Goal: Information Seeking & Learning: Learn about a topic

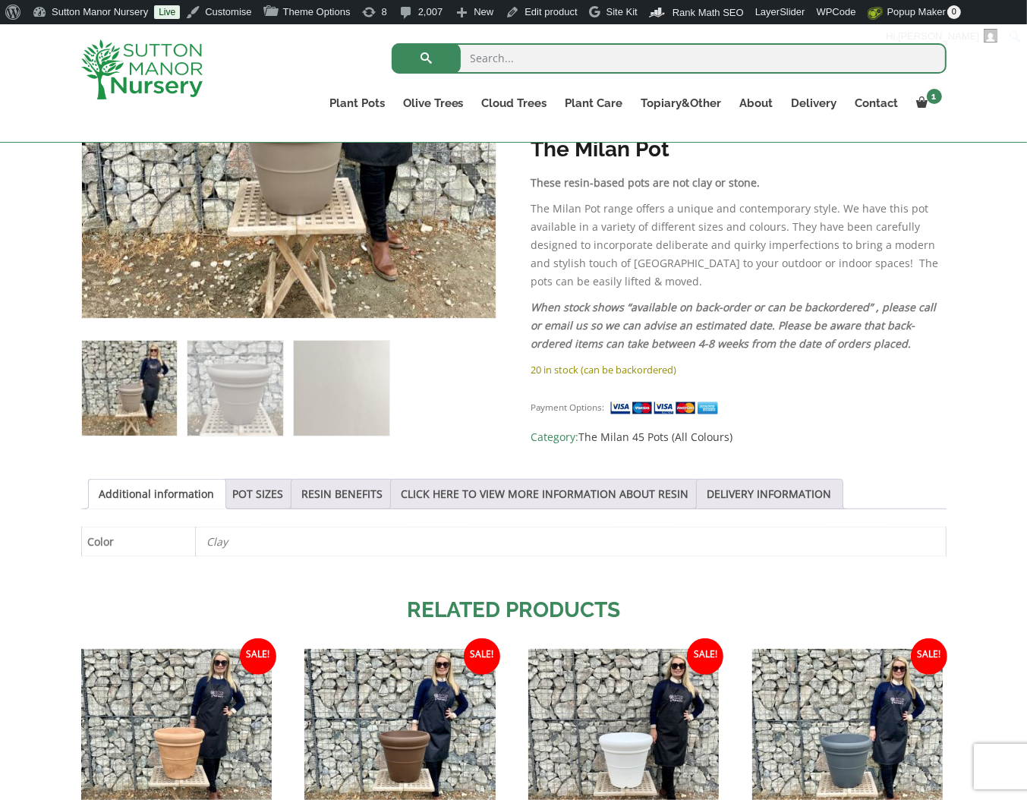
scroll to position [428, 0]
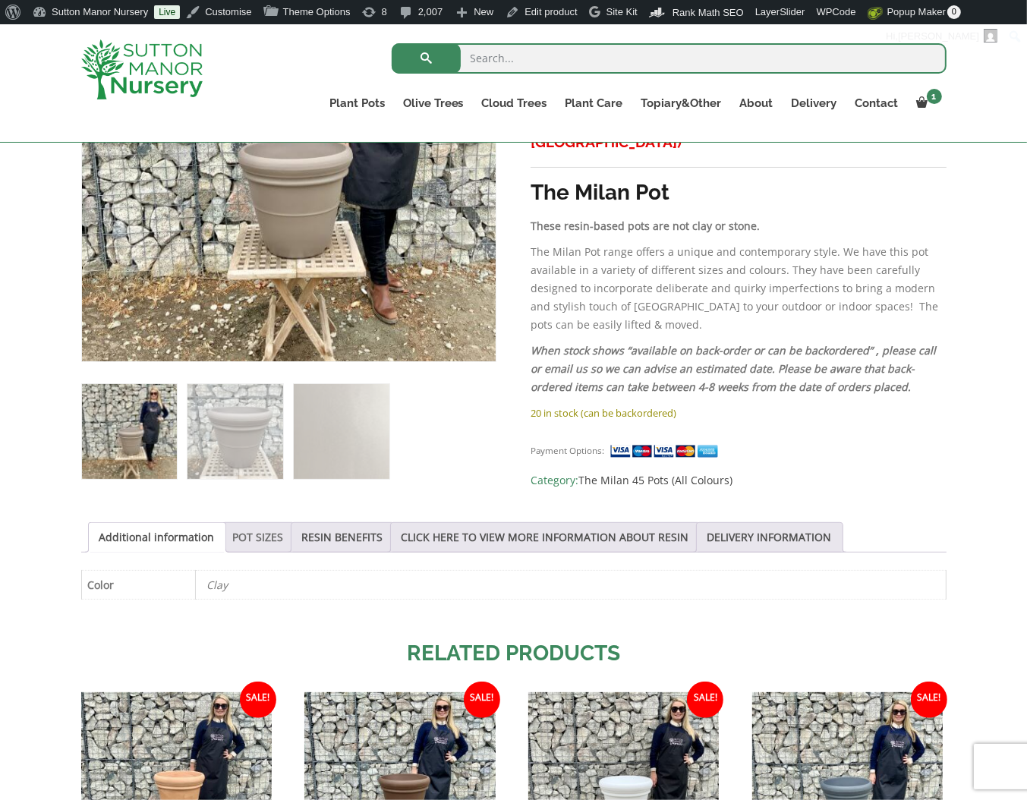
click at [246, 527] on link "POT SIZES" at bounding box center [258, 537] width 51 height 29
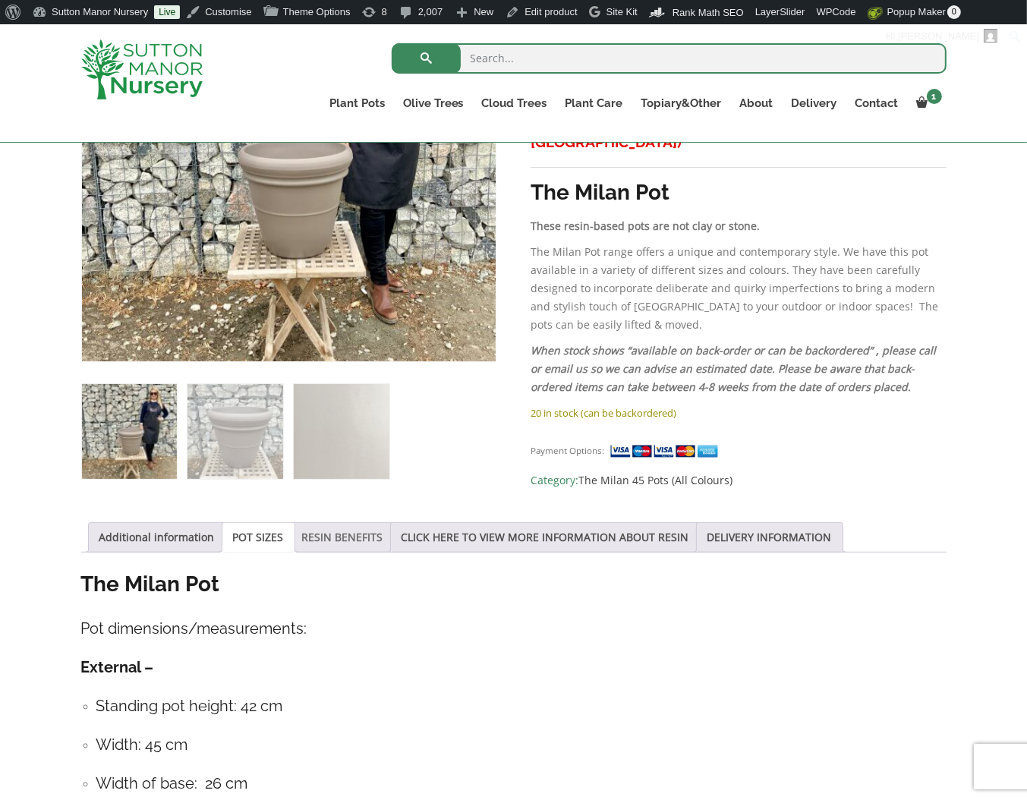
click at [331, 523] on link "RESIN BENEFITS" at bounding box center [342, 537] width 81 height 29
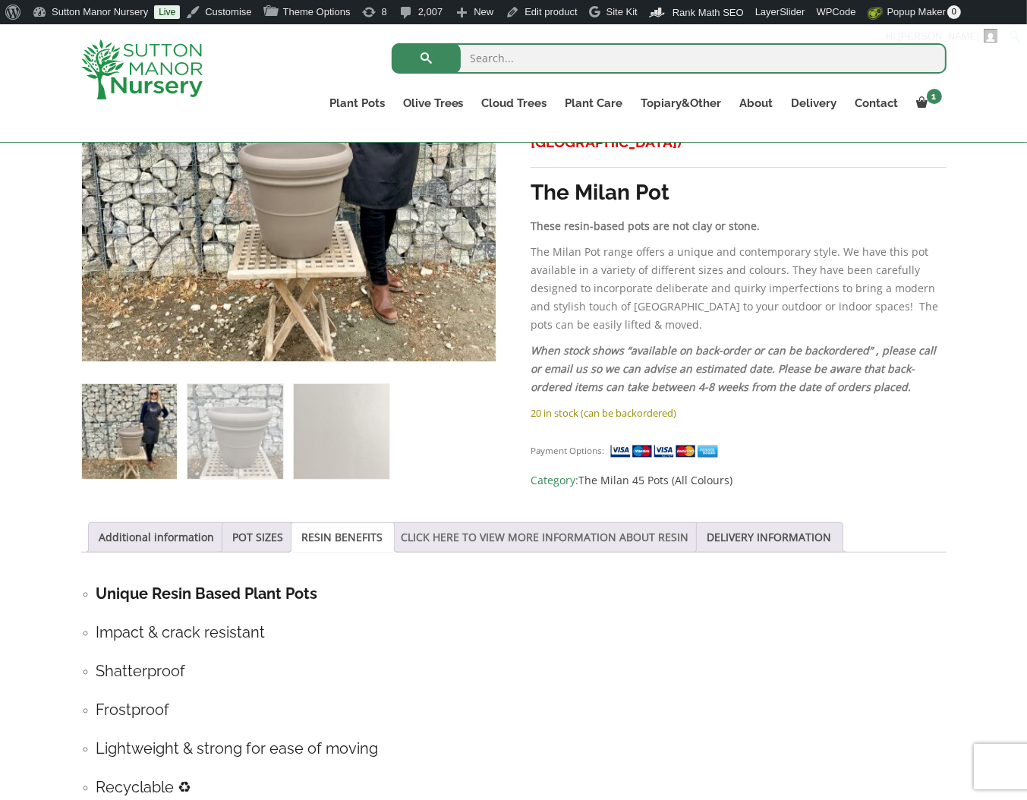
click at [480, 544] on link "CLICK HERE TO VIEW MORE INFORMATION ABOUT RESIN" at bounding box center [545, 537] width 288 height 29
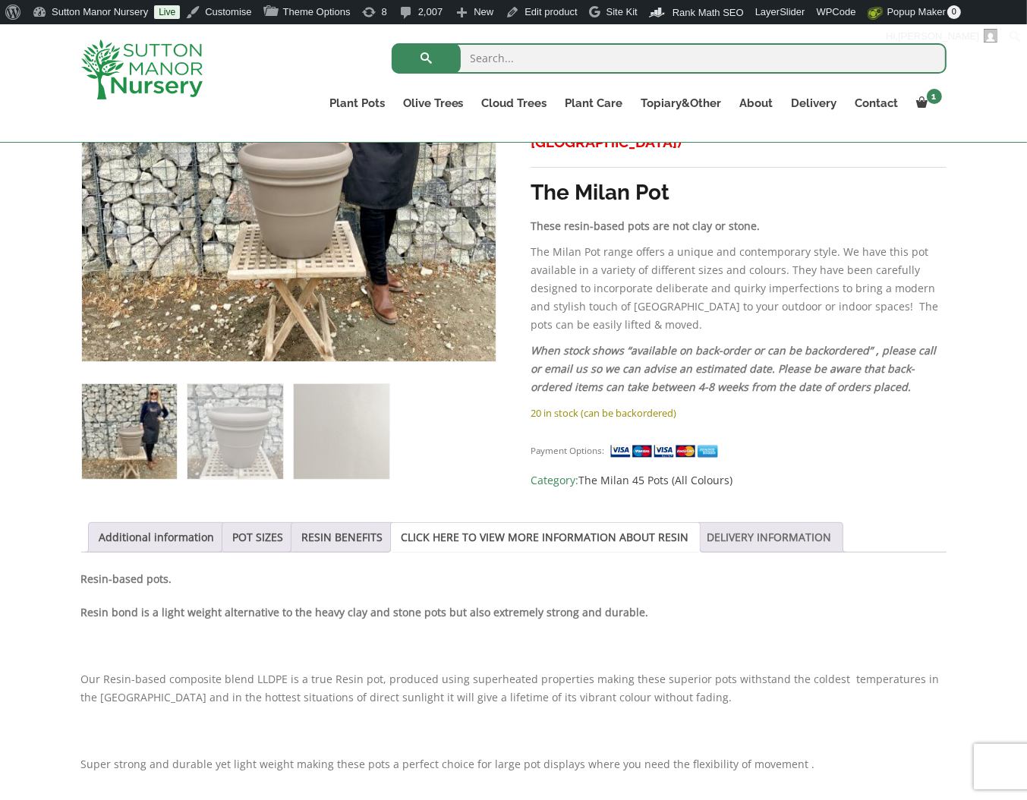
click at [785, 537] on link "DELIVERY INFORMATION" at bounding box center [769, 537] width 124 height 29
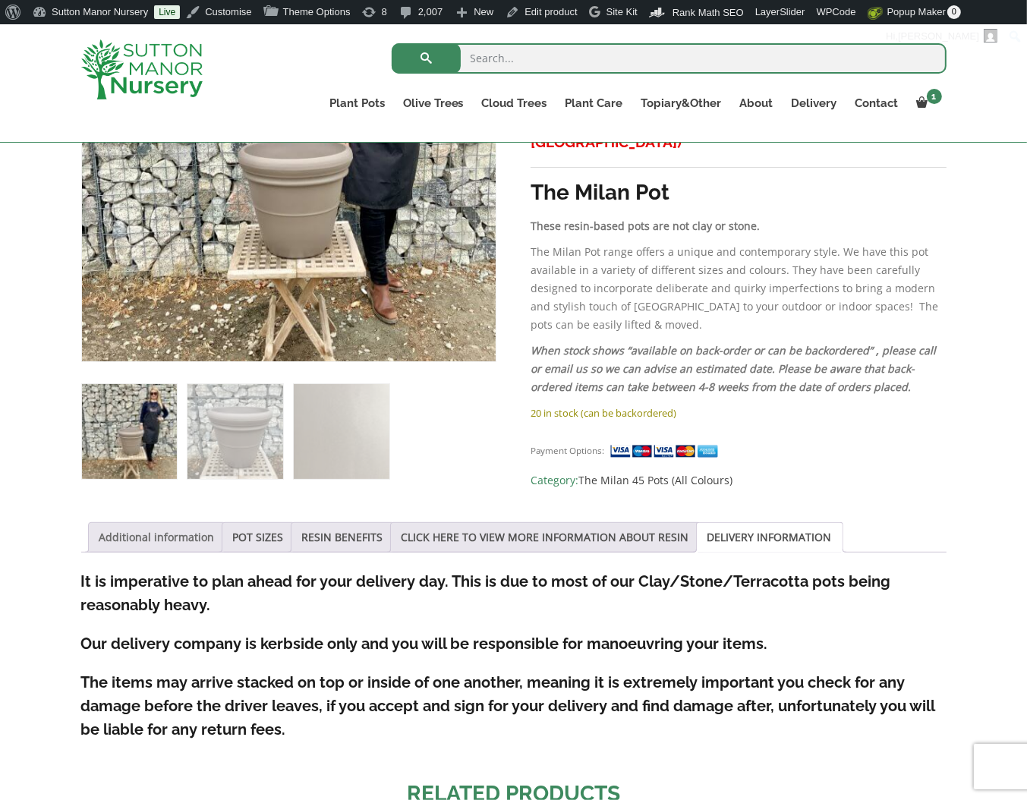
click at [127, 532] on link "Additional information" at bounding box center [156, 537] width 115 height 29
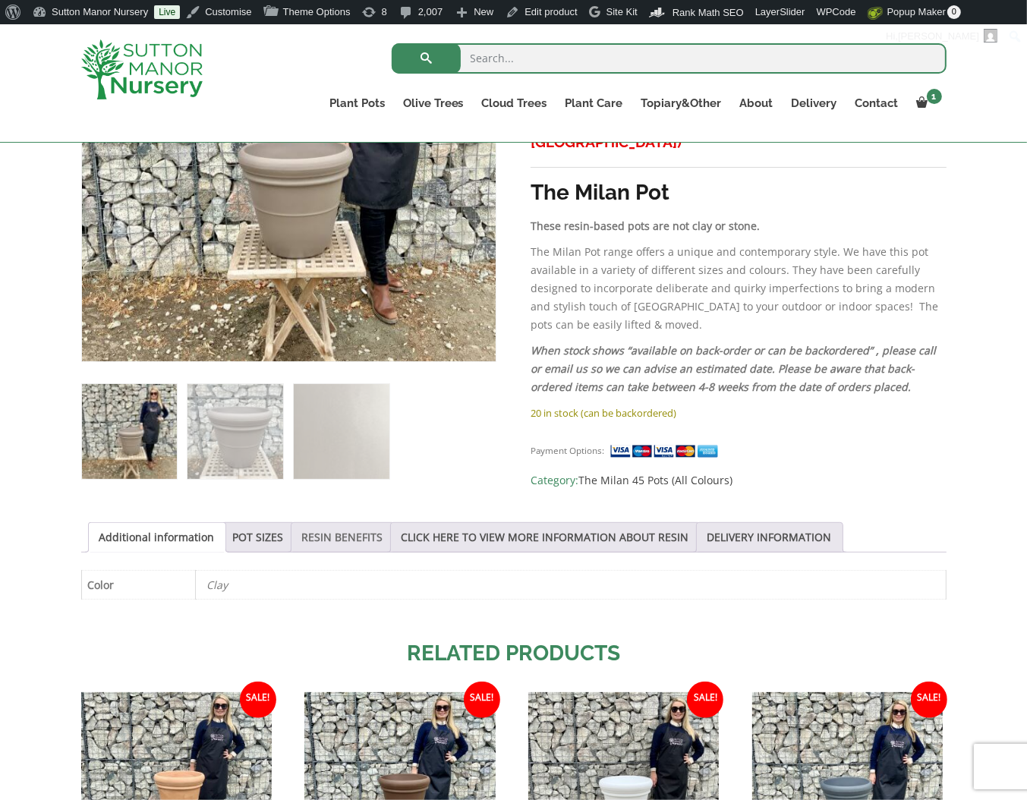
click at [302, 533] on link "RESIN BENEFITS" at bounding box center [342, 537] width 81 height 29
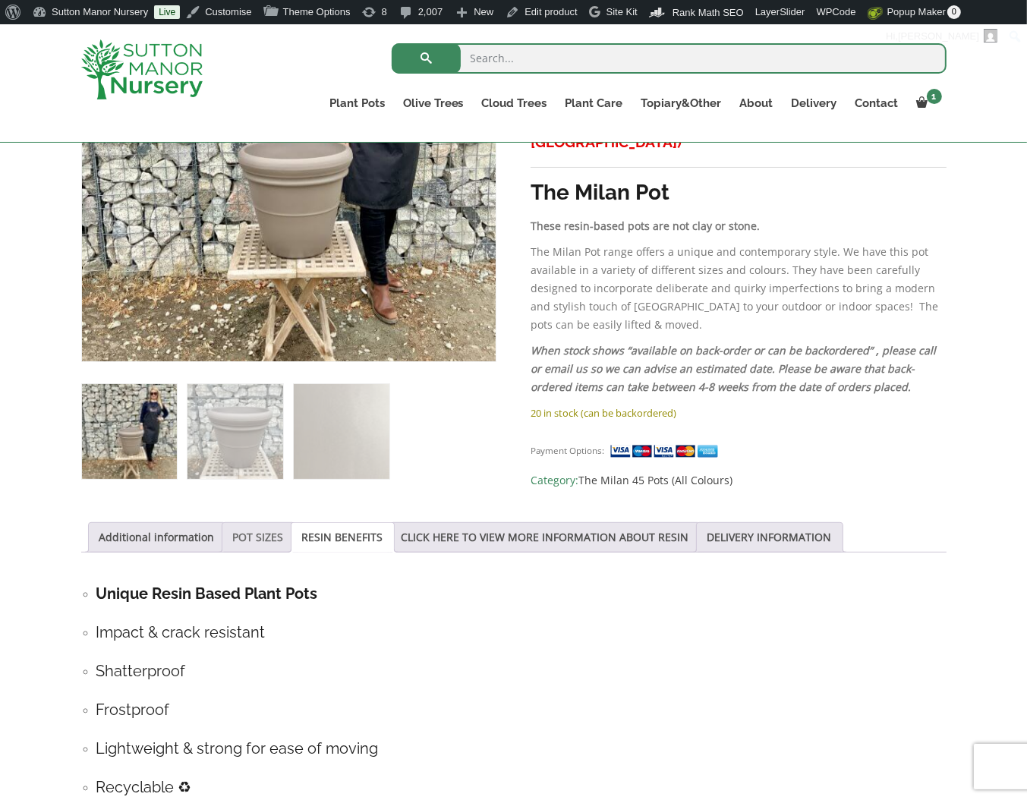
click at [274, 534] on link "POT SIZES" at bounding box center [258, 537] width 51 height 29
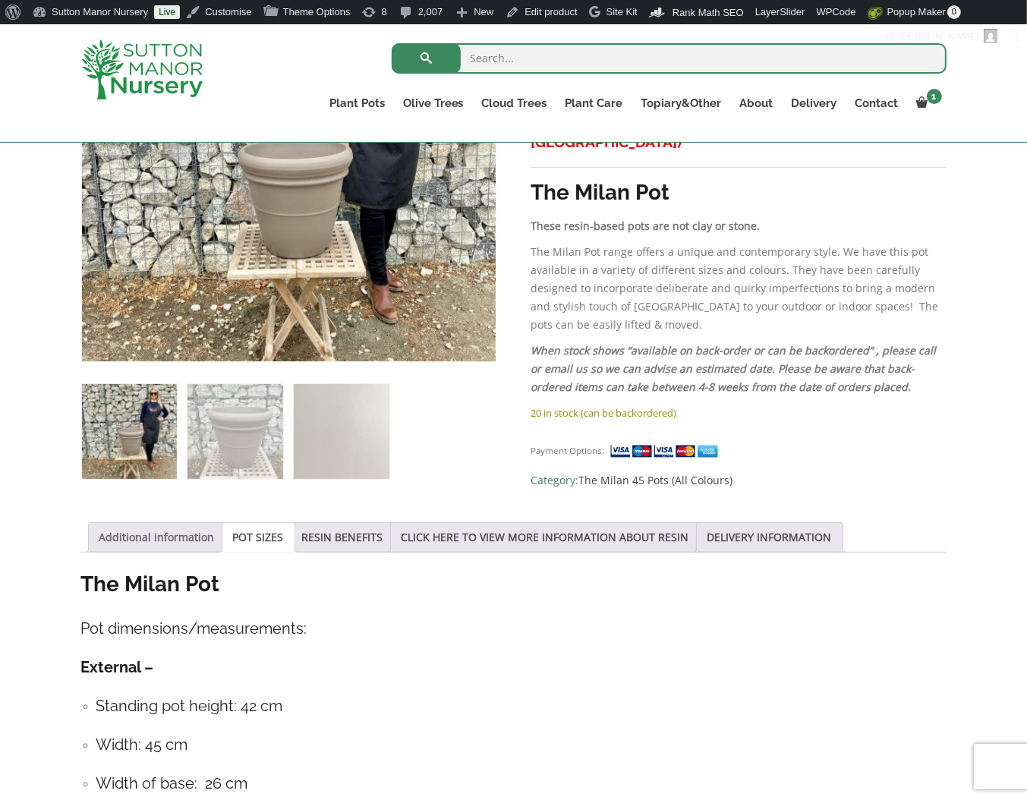
drag, startPoint x: 124, startPoint y: 535, endPoint x: 125, endPoint y: 527, distance: 8.4
click at [124, 534] on link "Additional information" at bounding box center [156, 537] width 115 height 29
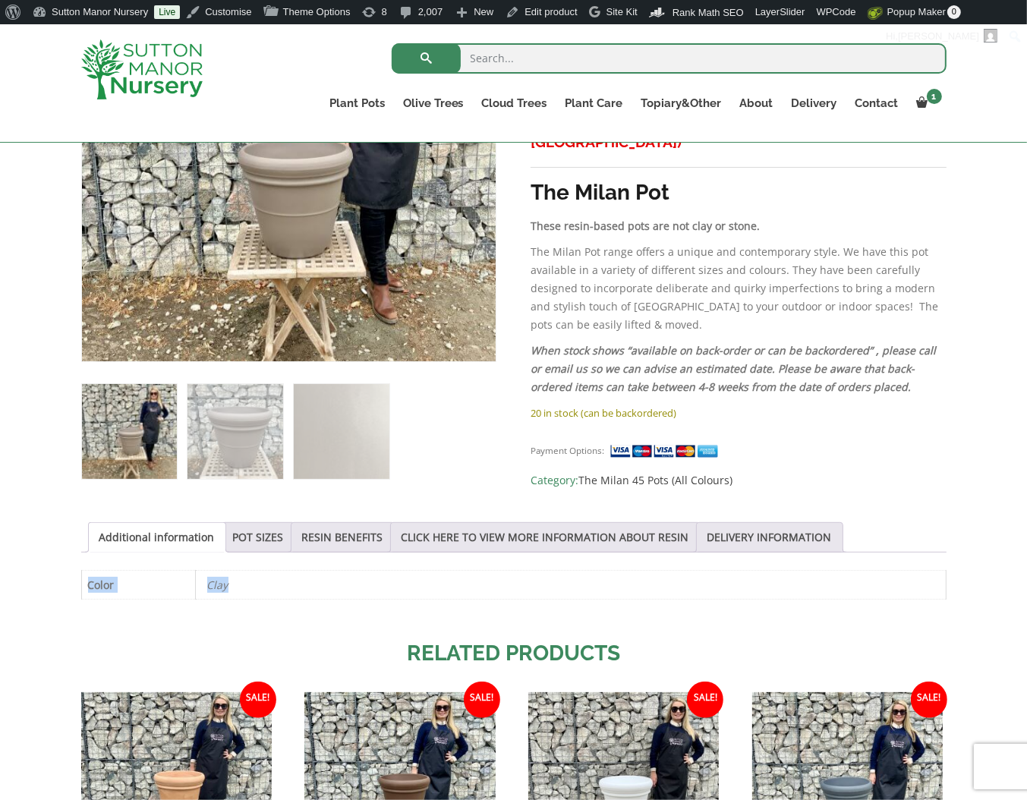
drag, startPoint x: 259, startPoint y: 575, endPoint x: 200, endPoint y: 561, distance: 61.6
click at [200, 561] on div "Additional information POT SIZES RESIN BENEFITS CLICK HERE TO VIEW MORE INFORMA…" at bounding box center [513, 569] width 865 height 94
click at [238, 589] on p "Clay" at bounding box center [570, 585] width 727 height 28
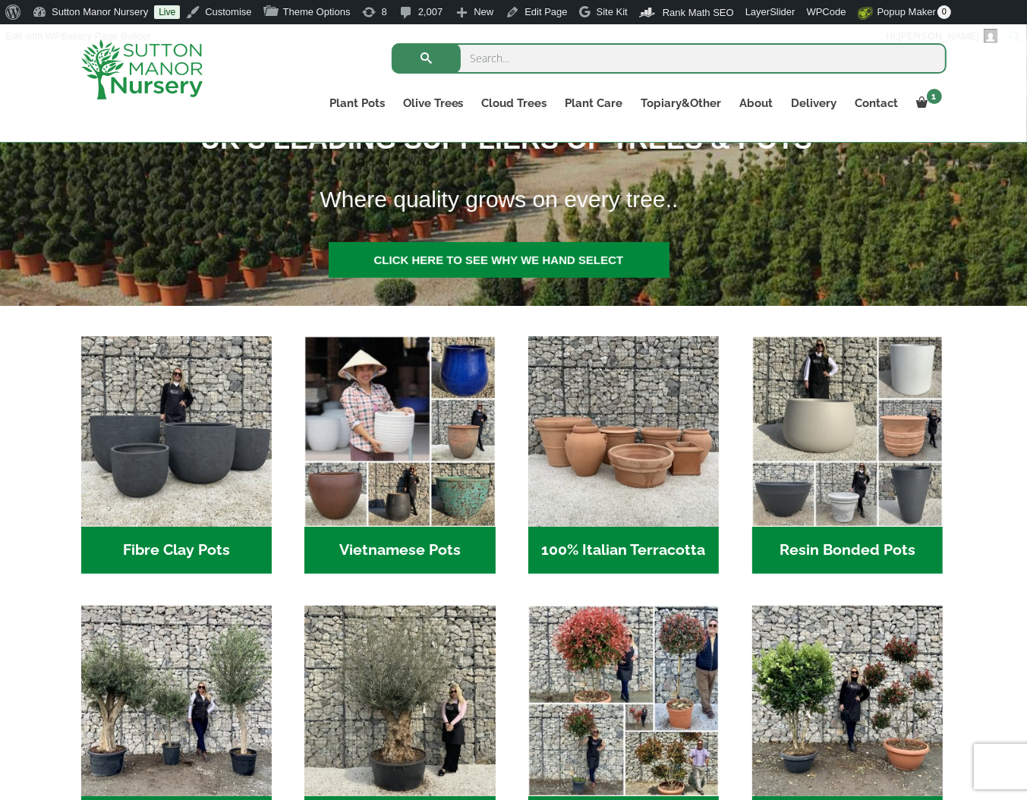
scroll to position [379, 0]
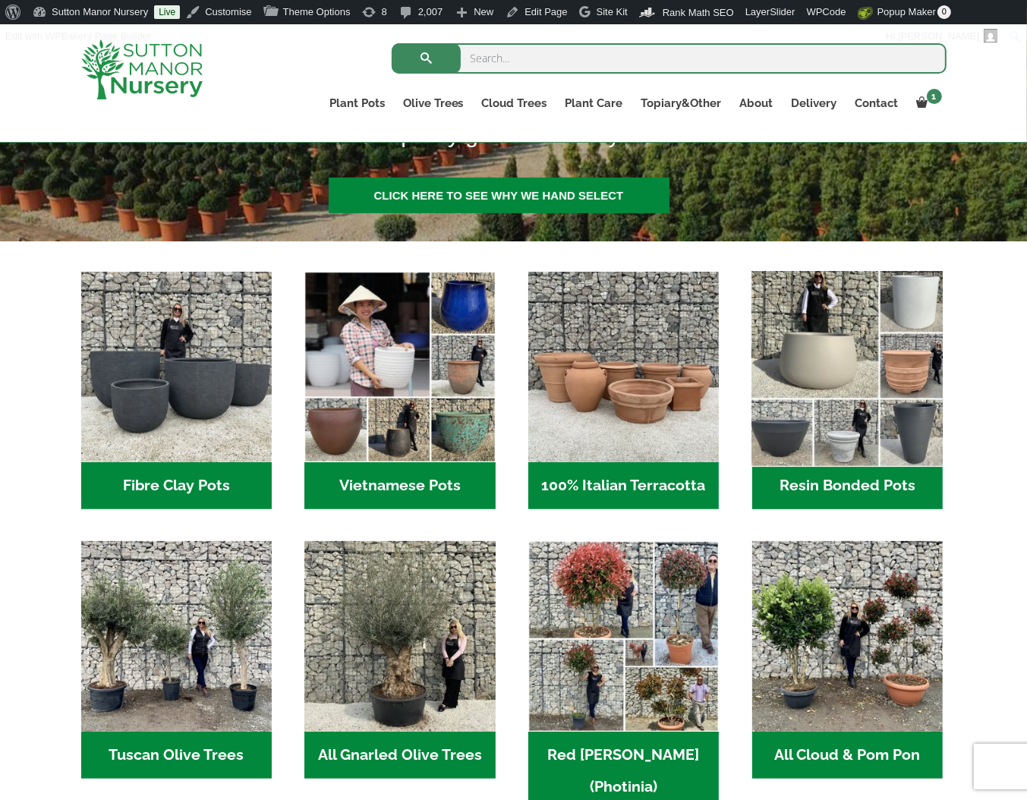
click at [882, 333] on img "Visit product category Resin Bonded Pots" at bounding box center [847, 367] width 200 height 200
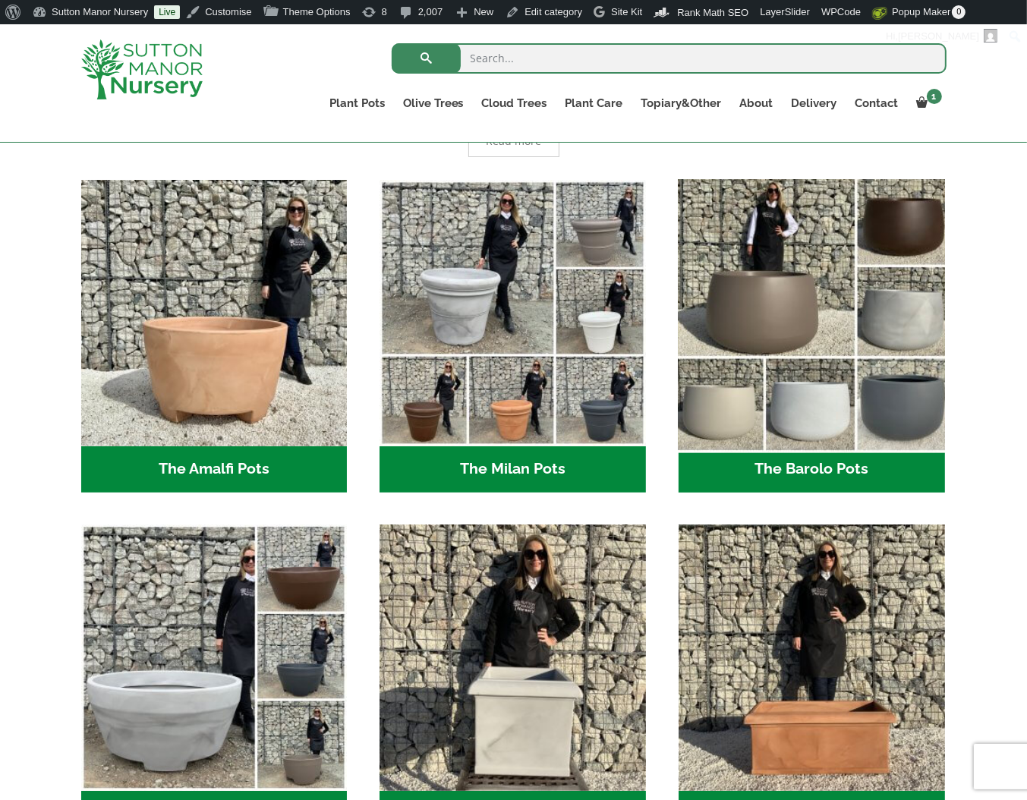
click at [923, 338] on img "Visit product category The Barolo Pots" at bounding box center [810, 312] width 279 height 279
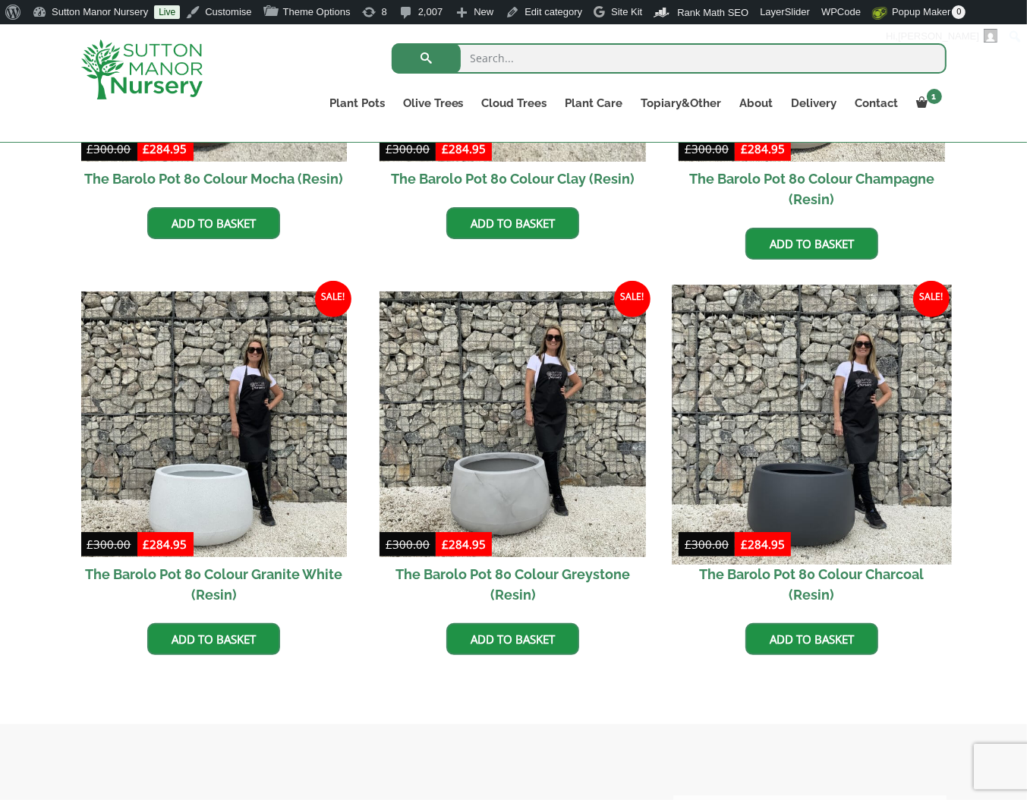
scroll to position [656, 0]
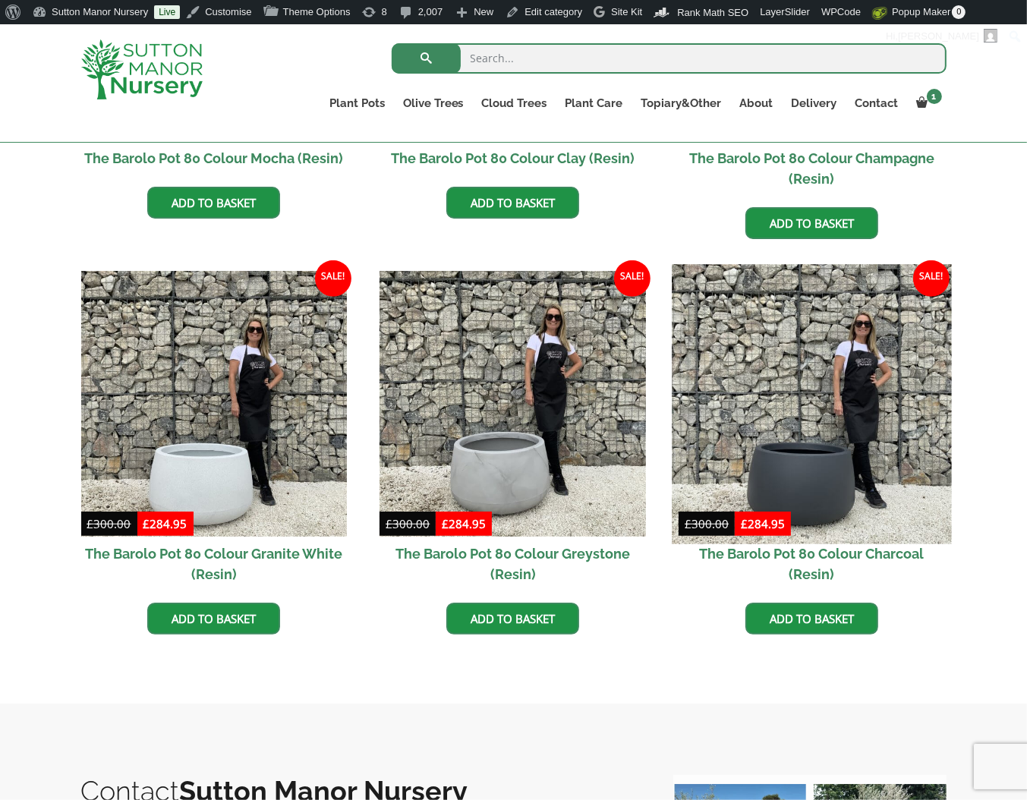
click at [769, 422] on img at bounding box center [810, 403] width 279 height 279
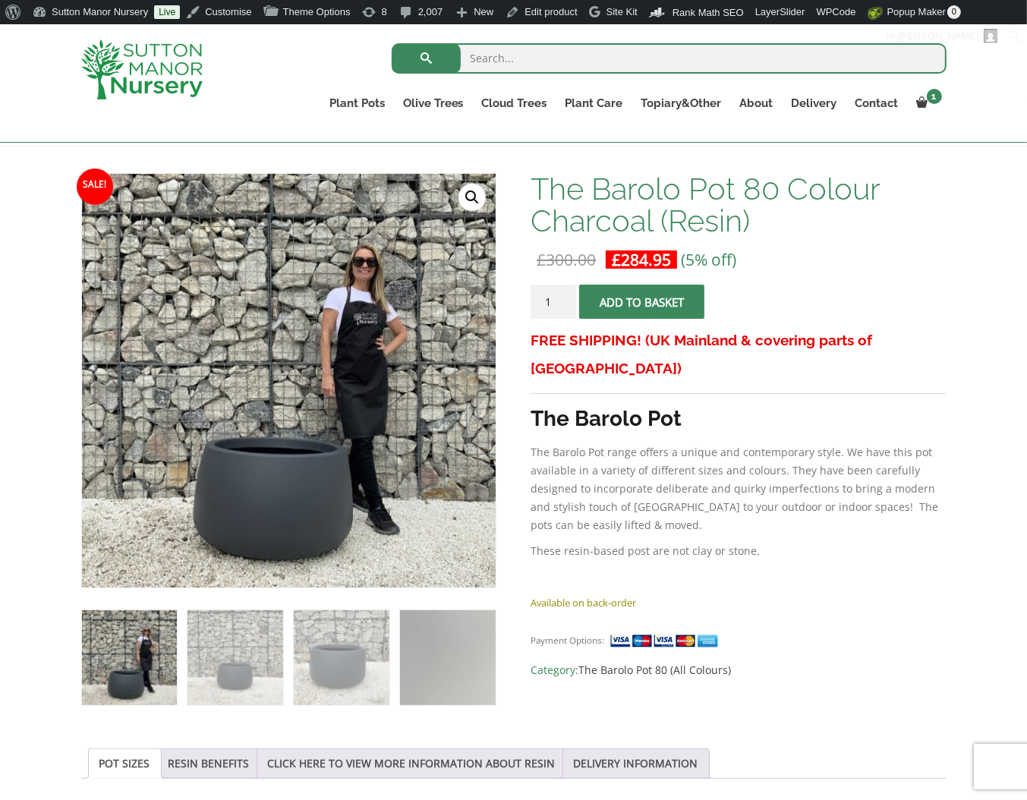
scroll to position [200, 0]
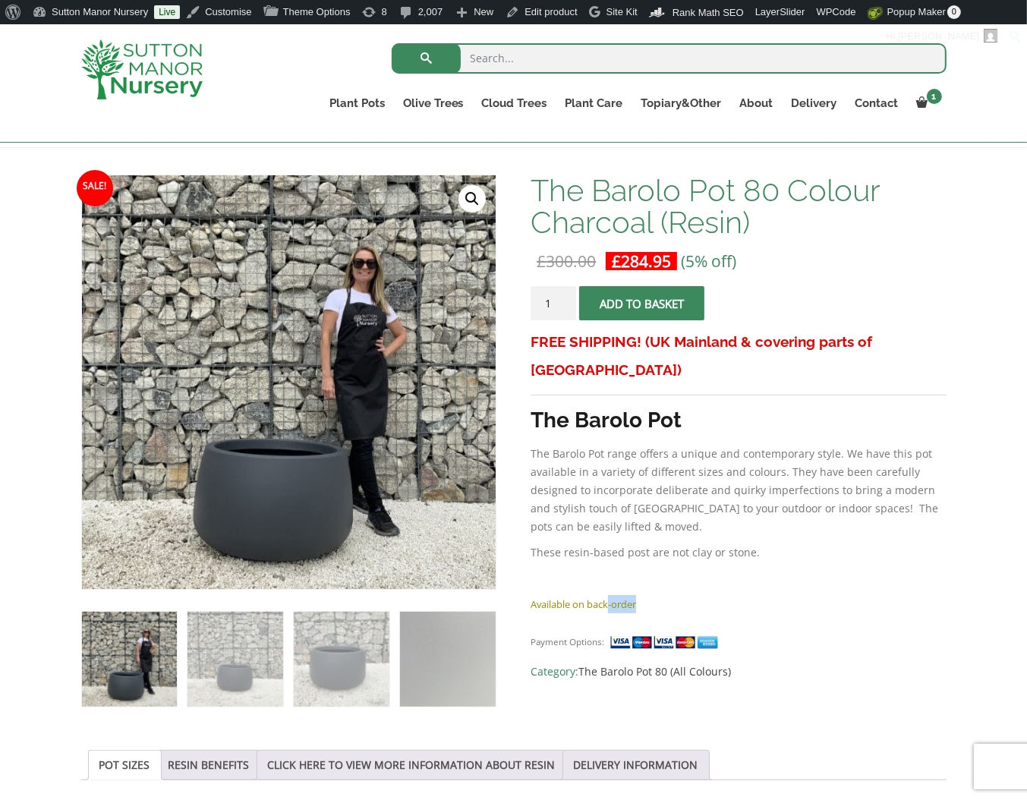
drag, startPoint x: 642, startPoint y: 574, endPoint x: 607, endPoint y: 580, distance: 35.6
click at [607, 595] on p "Available on back-order" at bounding box center [737, 604] width 415 height 18
click at [660, 562] on div "FREE SHIPPING! (UK Mainland & covering parts of [GEOGRAPHIC_DATA]) The Barolo P…" at bounding box center [737, 461] width 415 height 267
click at [678, 235] on h1 "The Barolo Pot 80 Colour Charcoal (Resin)" at bounding box center [737, 207] width 415 height 64
